Goal: Task Accomplishment & Management: Use online tool/utility

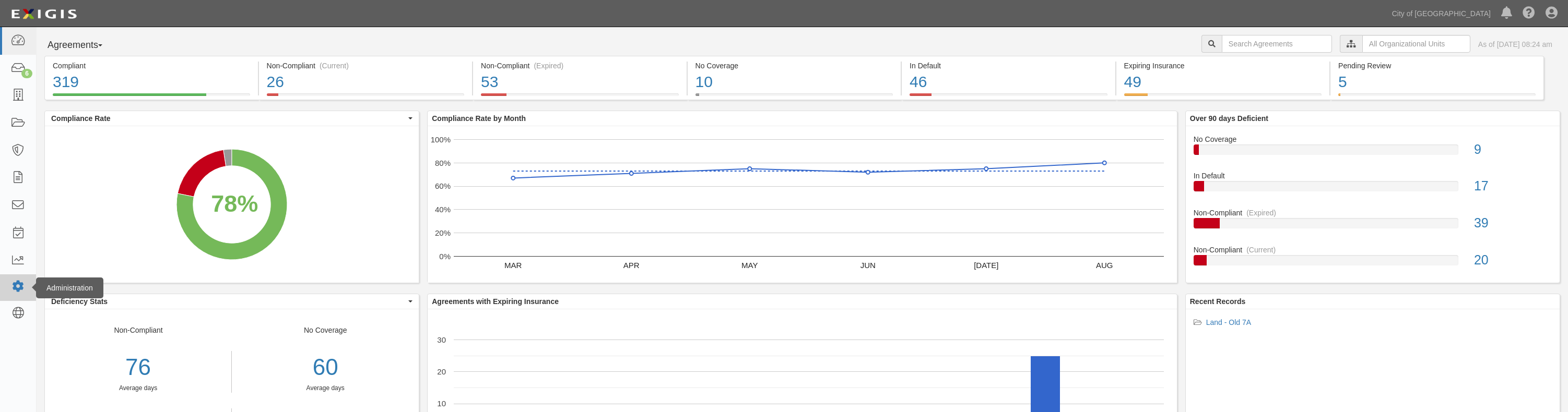
click at [16, 286] on icon at bounding box center [18, 287] width 15 height 9
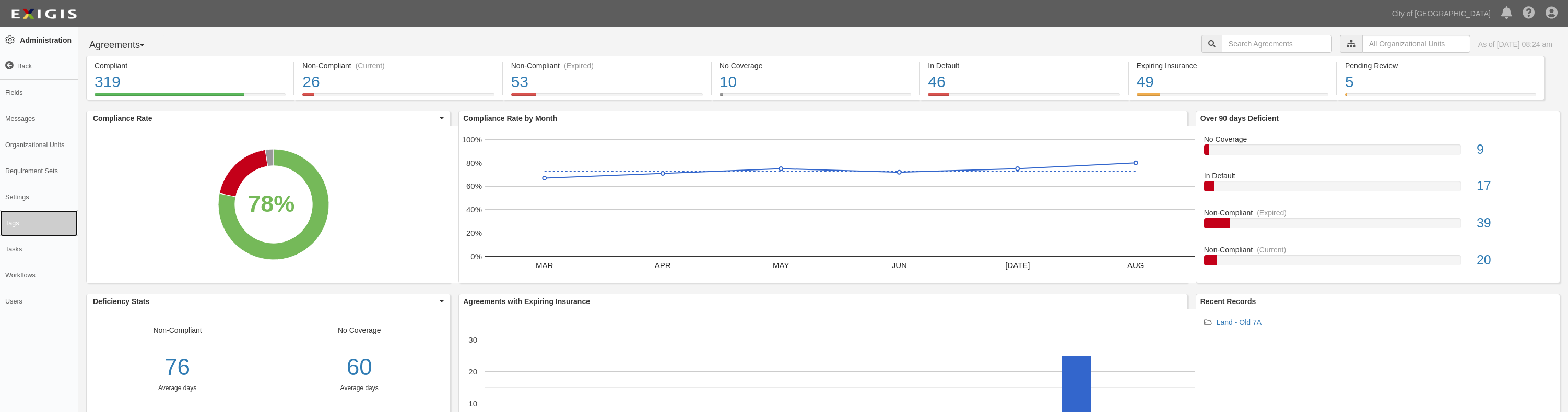
click at [25, 220] on link "Tags" at bounding box center [39, 223] width 78 height 26
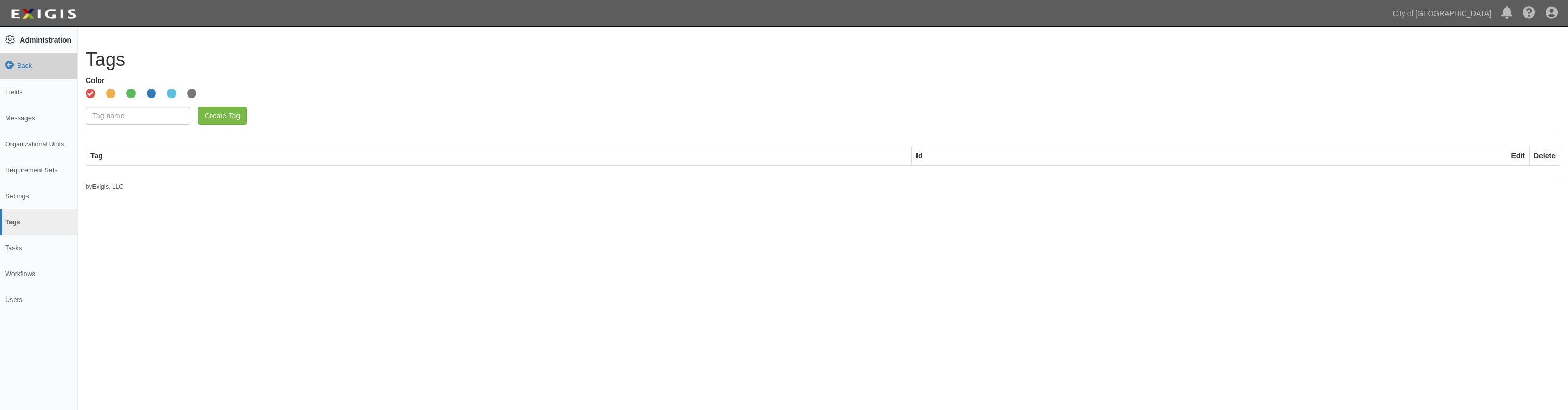
click at [12, 65] on icon at bounding box center [9, 65] width 9 height 9
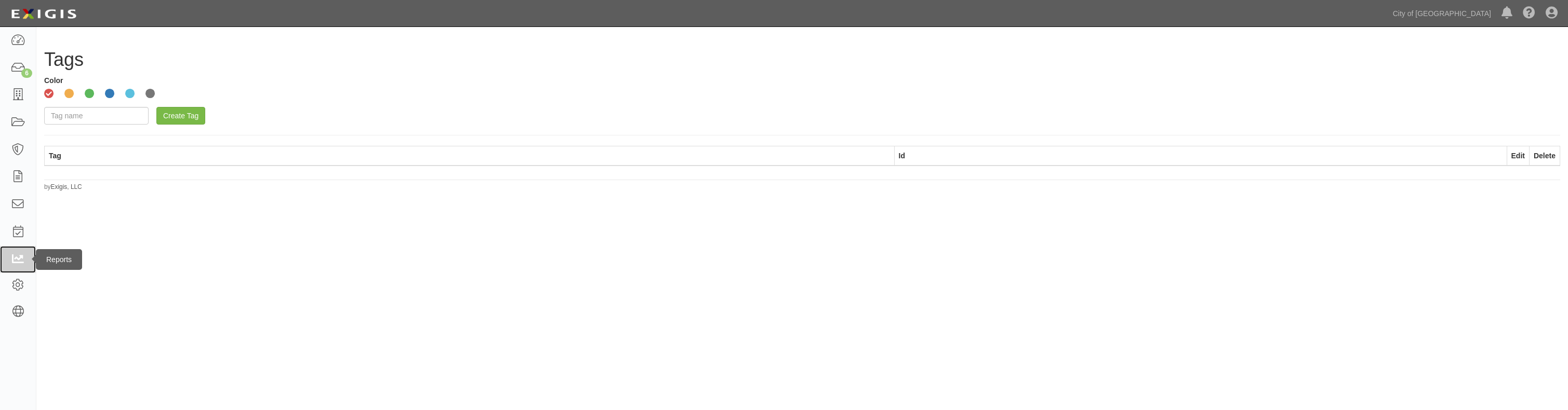
click at [23, 254] on icon at bounding box center [18, 260] width 15 height 12
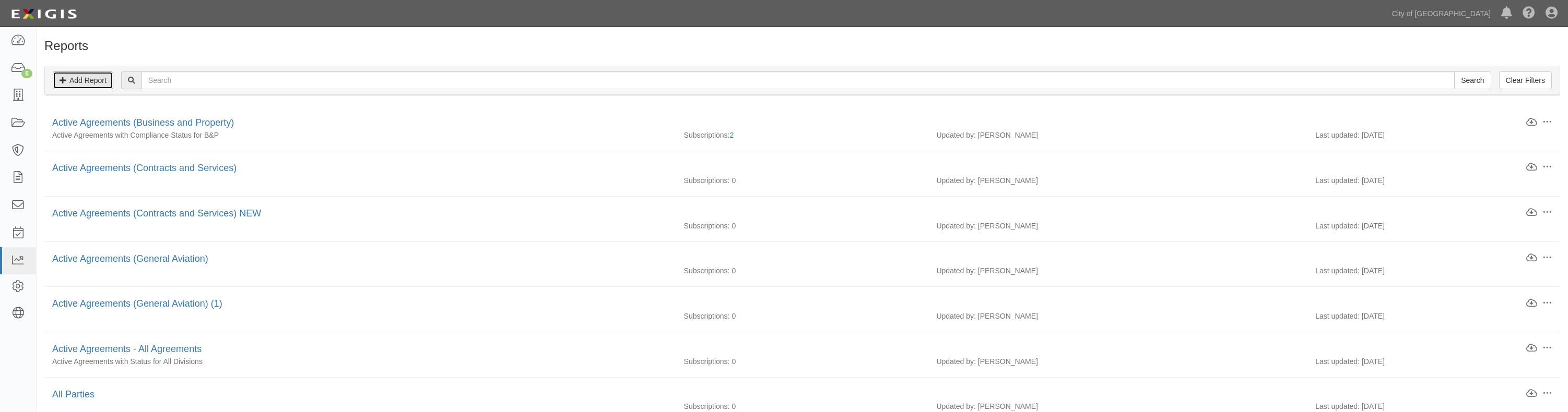
click at [109, 78] on link "Add Report" at bounding box center [83, 80] width 61 height 18
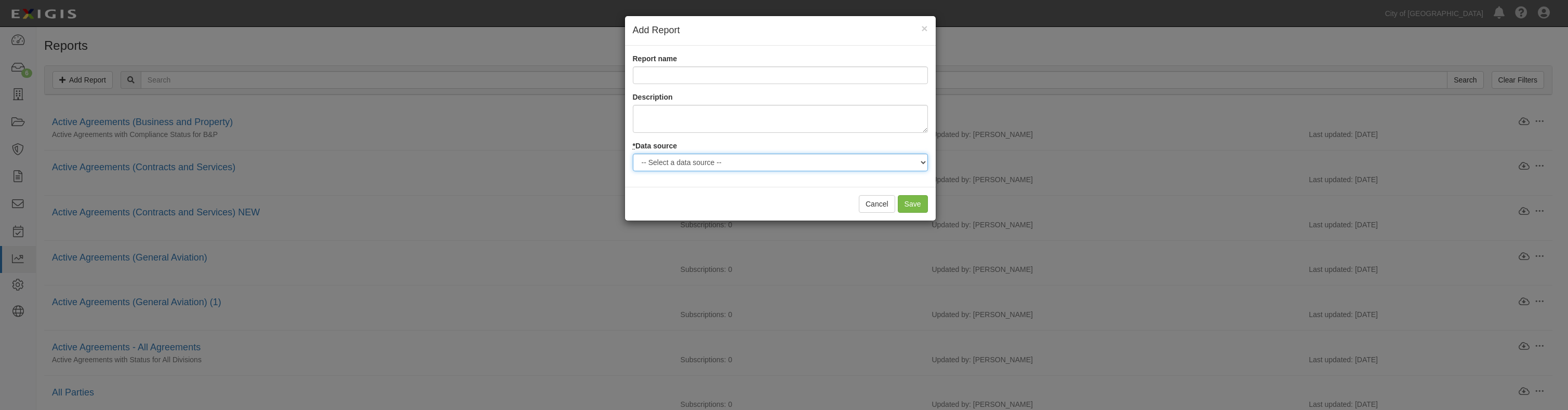
click at [696, 165] on select "-- Select a data source -- Agreements Coverages Documents Logged Activity Parti…" at bounding box center [780, 162] width 295 height 18
select select "agreements"
click at [633, 153] on select "-- Select a data source -- Agreements Coverages Documents Logged Activity Parti…" at bounding box center [780, 162] width 295 height 18
click at [925, 29] on span "×" at bounding box center [924, 29] width 6 height 12
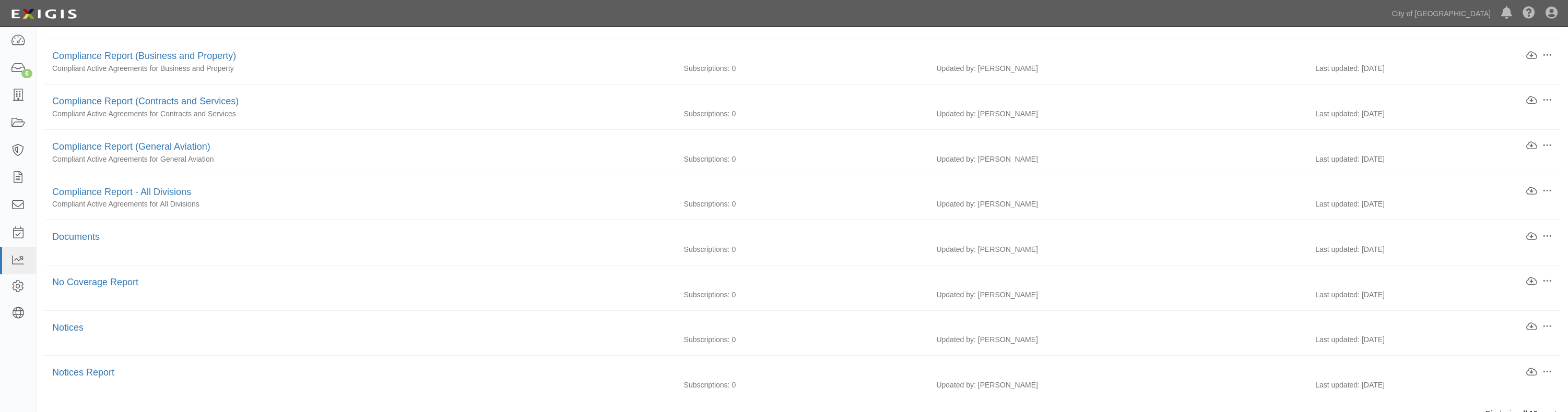
scroll to position [542, 0]
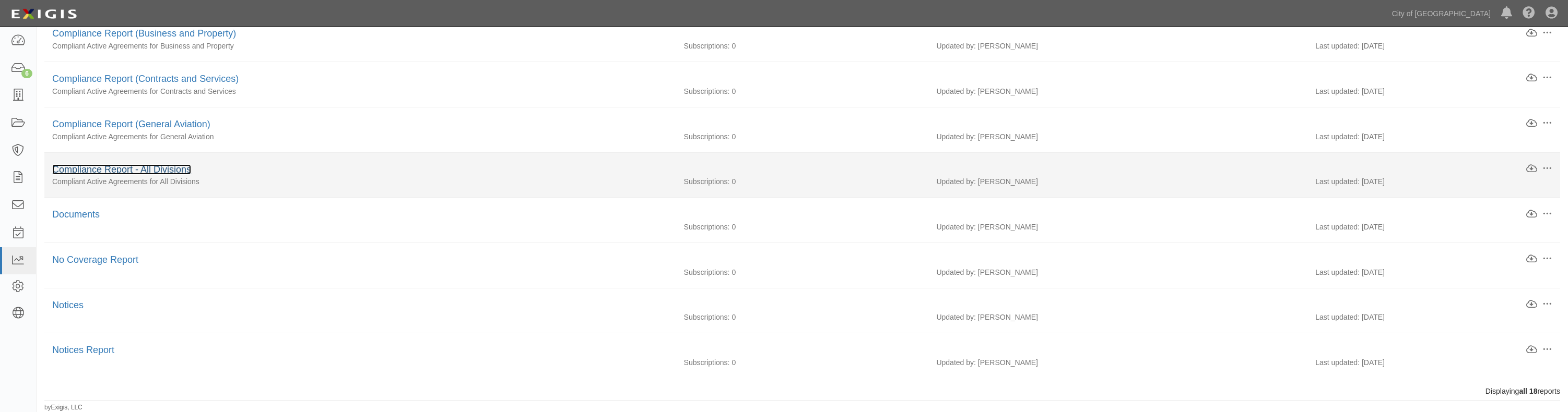
click at [130, 171] on link "Compliance Report - All Divisions" at bounding box center [122, 169] width 139 height 10
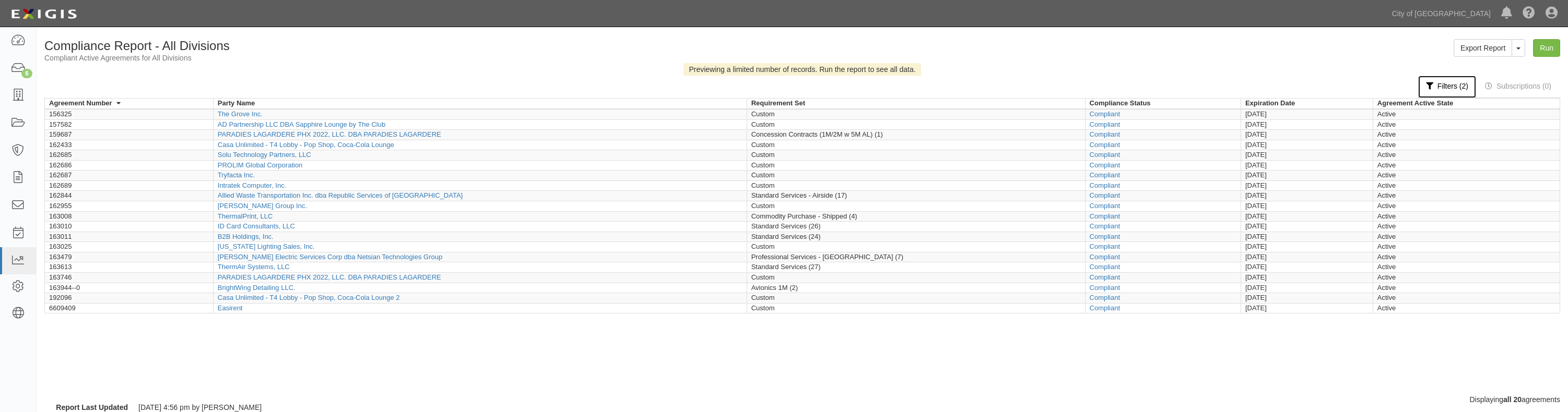
click at [1449, 88] on link "Filters (2)" at bounding box center [1447, 87] width 58 height 23
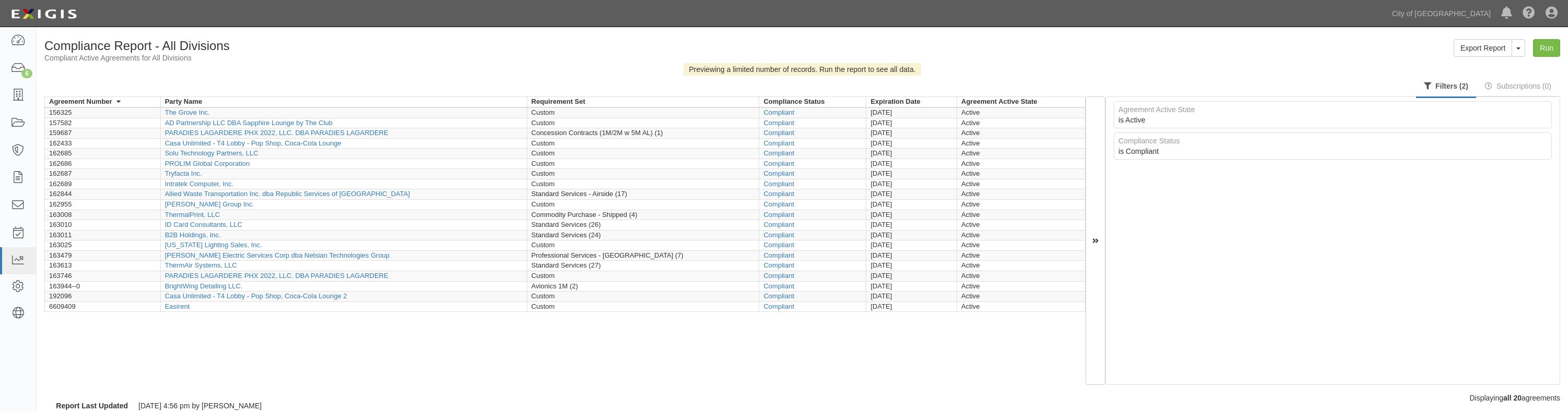
click at [1393, 53] on div "Export Report ToggleReportDropdown Edit Report Clone Report Delete Report Run" at bounding box center [1186, 48] width 766 height 18
click at [1515, 84] on link "Subscriptions (0)" at bounding box center [1518, 87] width 82 height 23
click at [244, 40] on h1 "Compliance Report - All Divisions" at bounding box center [419, 46] width 751 height 14
